Goal: Information Seeking & Learning: Check status

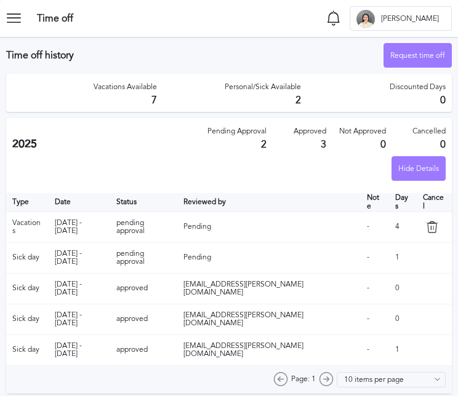
click at [12, 17] on icon at bounding box center [18, 18] width 25 height 25
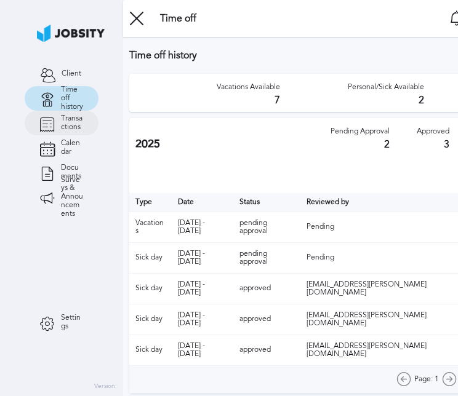
click at [65, 132] on link "Transactions" at bounding box center [62, 123] width 74 height 25
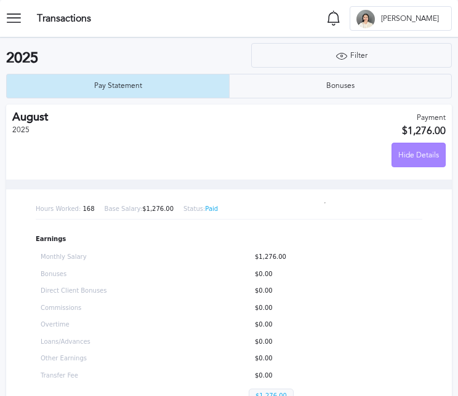
click at [399, 155] on div "Hide Details" at bounding box center [418, 155] width 53 height 25
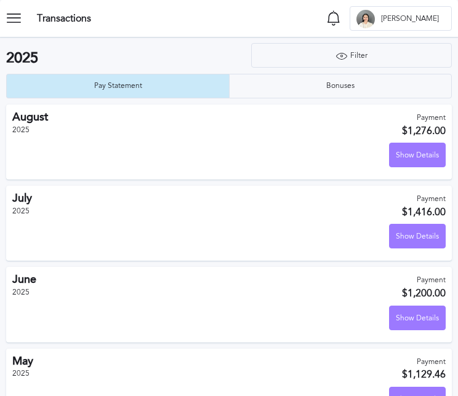
click at [15, 20] on icon at bounding box center [18, 18] width 25 height 25
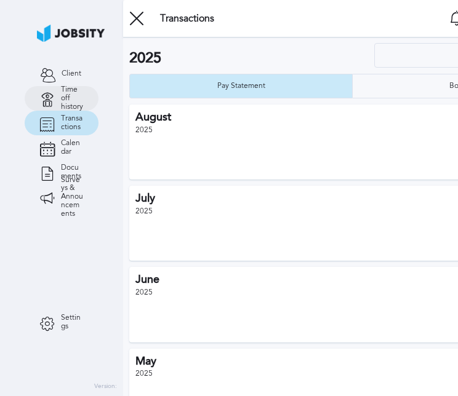
click at [60, 93] on link "Time off history" at bounding box center [62, 98] width 74 height 25
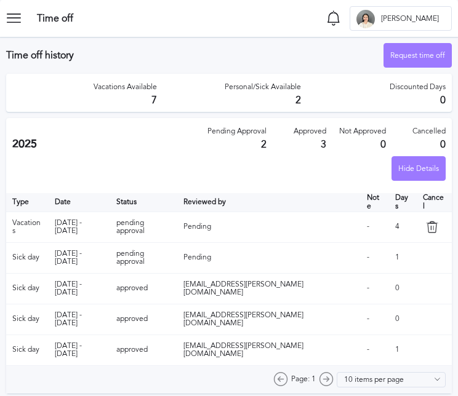
click at [19, 14] on icon at bounding box center [18, 18] width 25 height 25
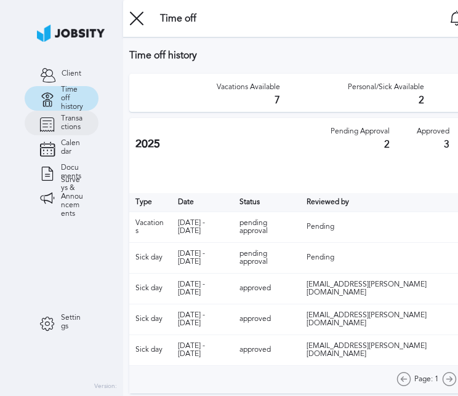
click at [62, 117] on span "Transactions" at bounding box center [72, 122] width 22 height 17
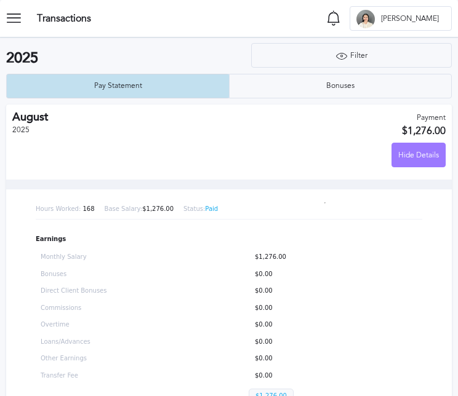
click at [202, 85] on div "Pay Statement" at bounding box center [118, 86] width 222 height 25
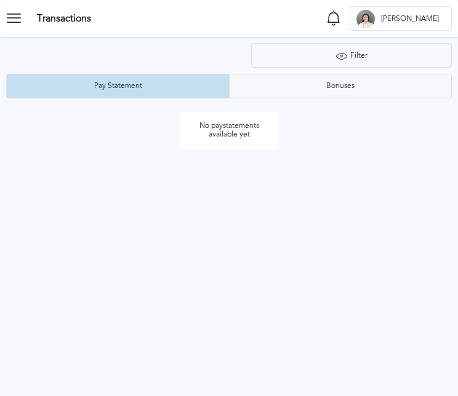
click at [145, 87] on div "Pay Statement" at bounding box center [118, 86] width 60 height 9
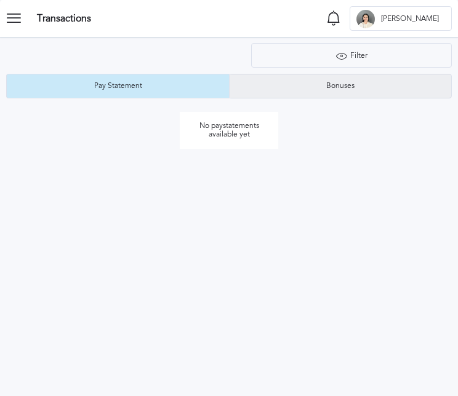
click at [246, 84] on div "Bonuses" at bounding box center [339, 86] width 221 height 25
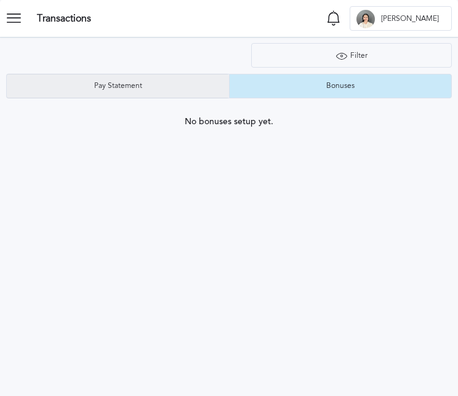
click at [127, 85] on div "Pay Statement" at bounding box center [118, 86] width 60 height 9
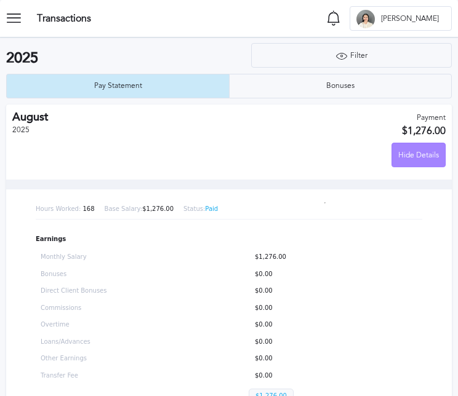
click at [420, 155] on div "Hide Details" at bounding box center [418, 155] width 53 height 25
